Goal: Task Accomplishment & Management: Complete application form

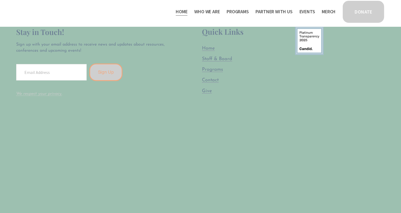
scroll to position [1483, 0]
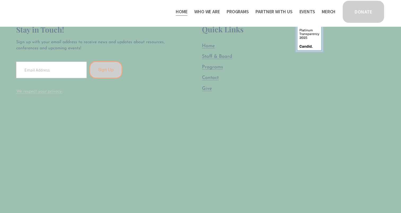
click at [201, 11] on span "Who We Are" at bounding box center [206, 12] width 25 height 8
click at [231, 11] on span "Programs" at bounding box center [237, 12] width 22 height 8
click at [0, 0] on span "Thrive Support Groups" at bounding box center [0, 0] width 0 height 0
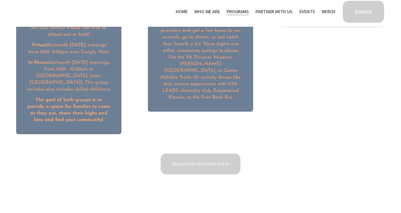
scroll to position [847, 0]
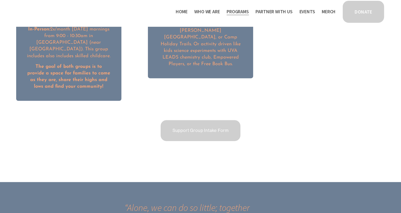
click at [186, 124] on link "Support Group Intake Form" at bounding box center [201, 130] width 82 height 23
